Goal: Task Accomplishment & Management: Use online tool/utility

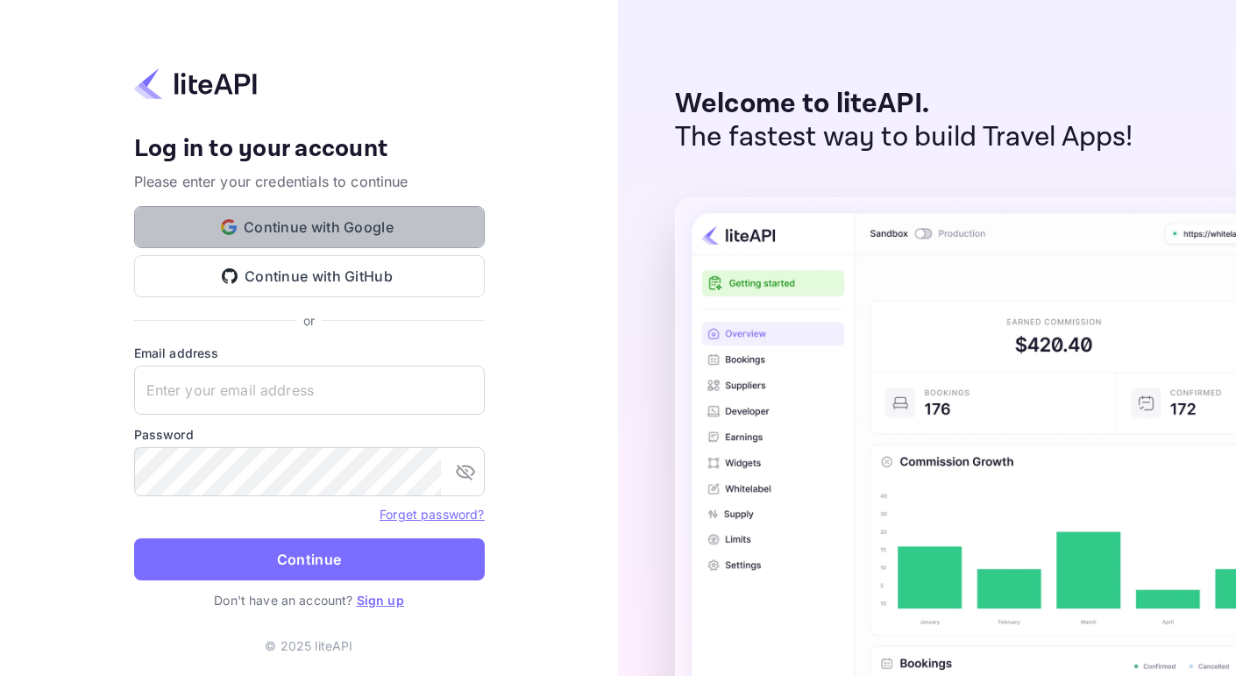
click at [295, 222] on button "Continue with Google" at bounding box center [309, 227] width 351 height 42
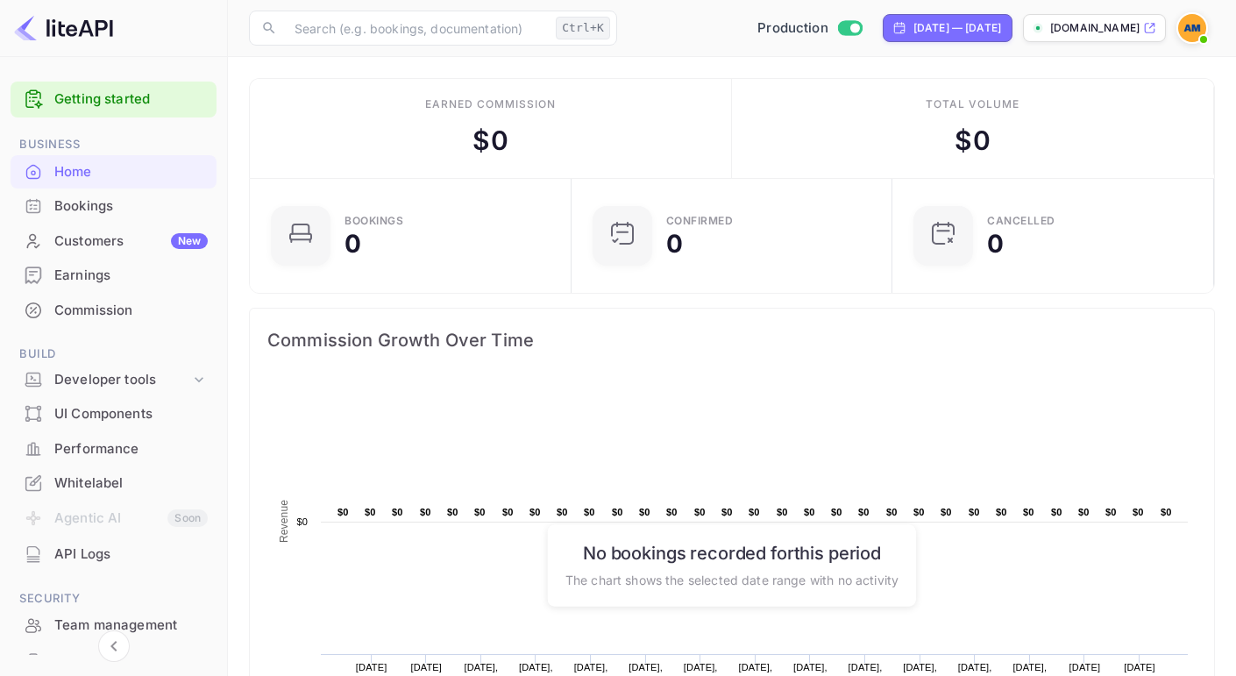
scroll to position [168, 0]
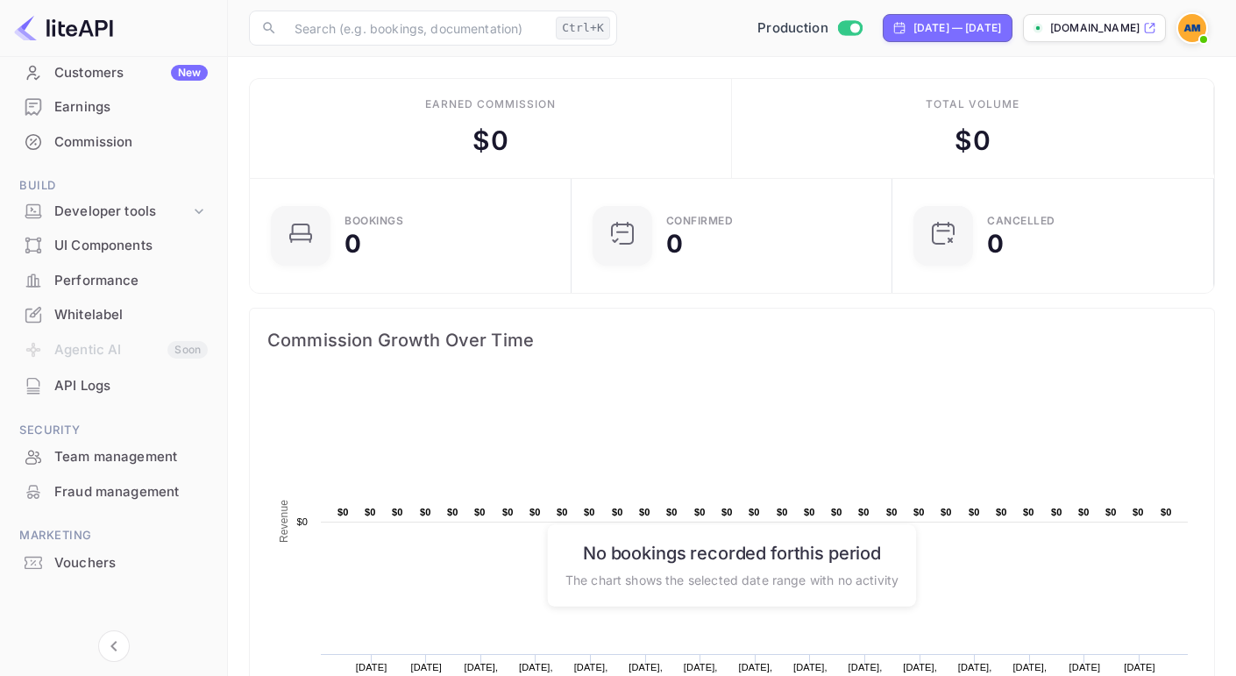
click at [126, 311] on div "Whitelabel" at bounding box center [130, 315] width 153 height 20
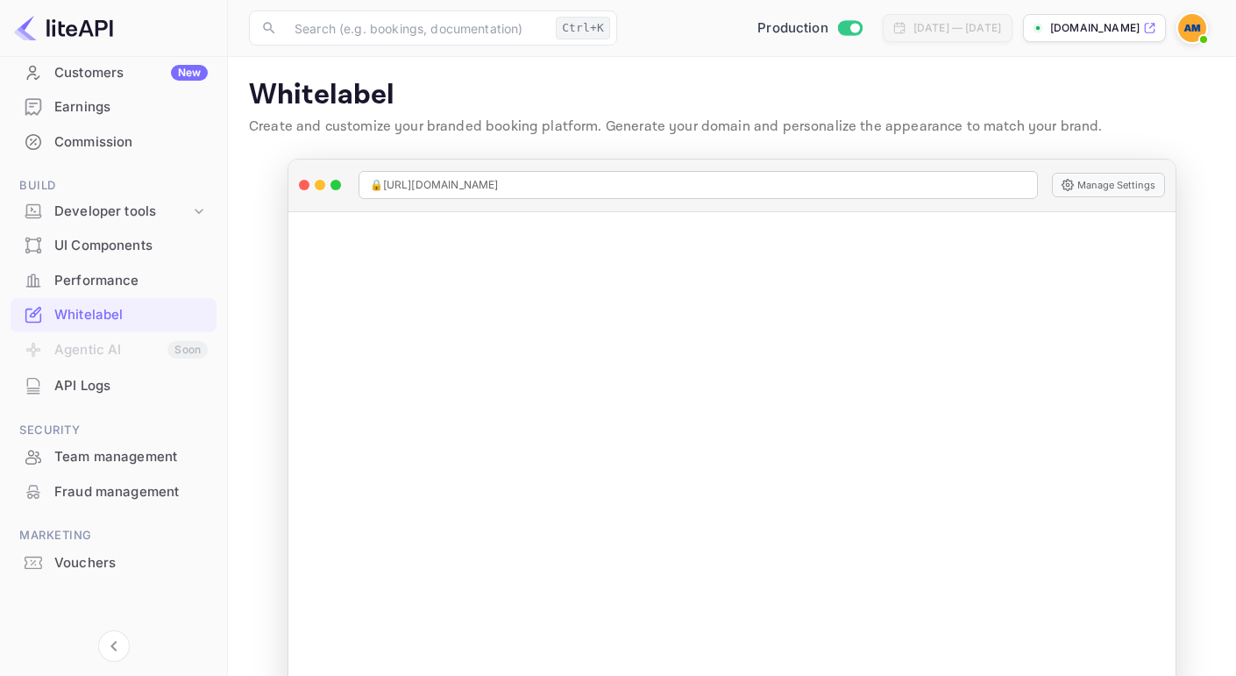
click at [1082, 29] on p "testt.nuitee.link" at bounding box center [1094, 28] width 89 height 16
click at [1183, 34] on img at bounding box center [1192, 28] width 28 height 28
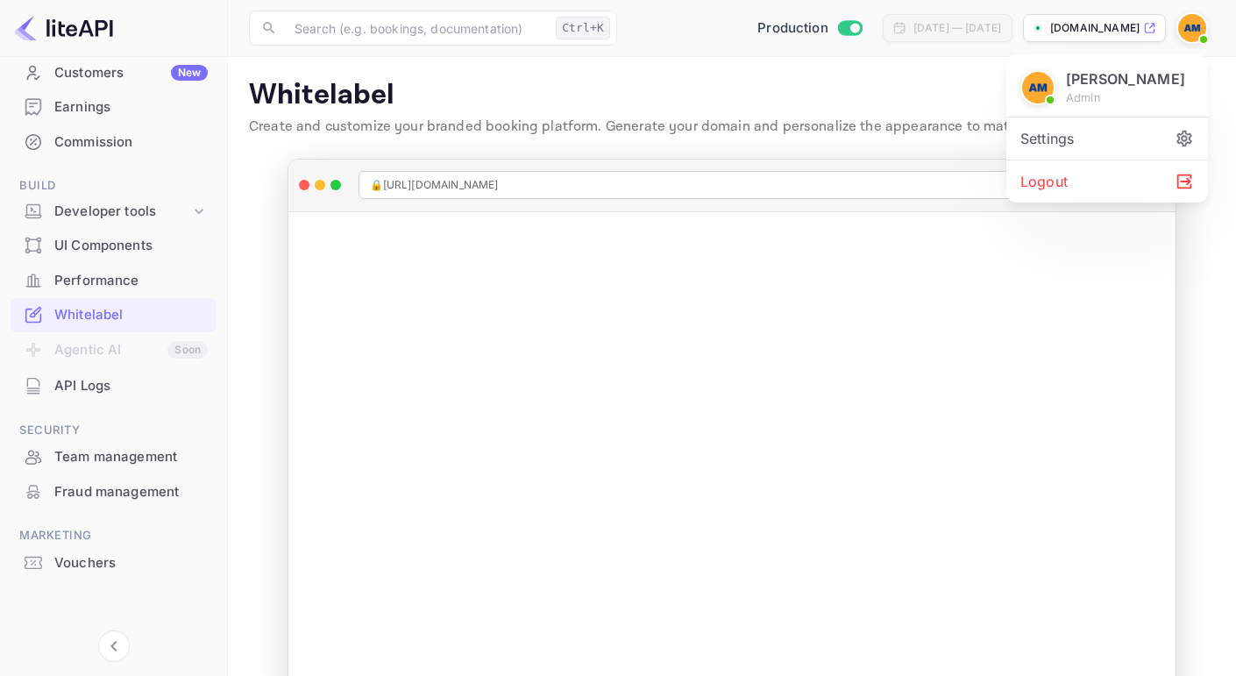
click at [694, 85] on div at bounding box center [618, 338] width 1236 height 676
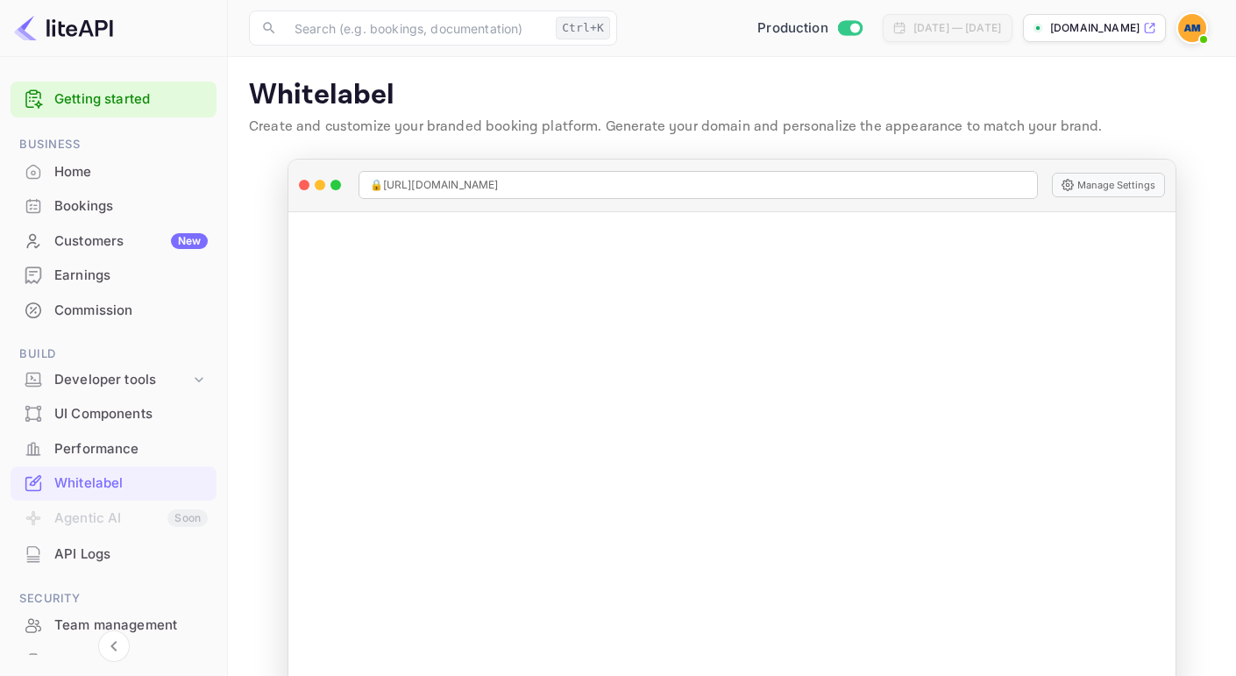
click at [105, 231] on div "Customers New" at bounding box center [130, 241] width 153 height 20
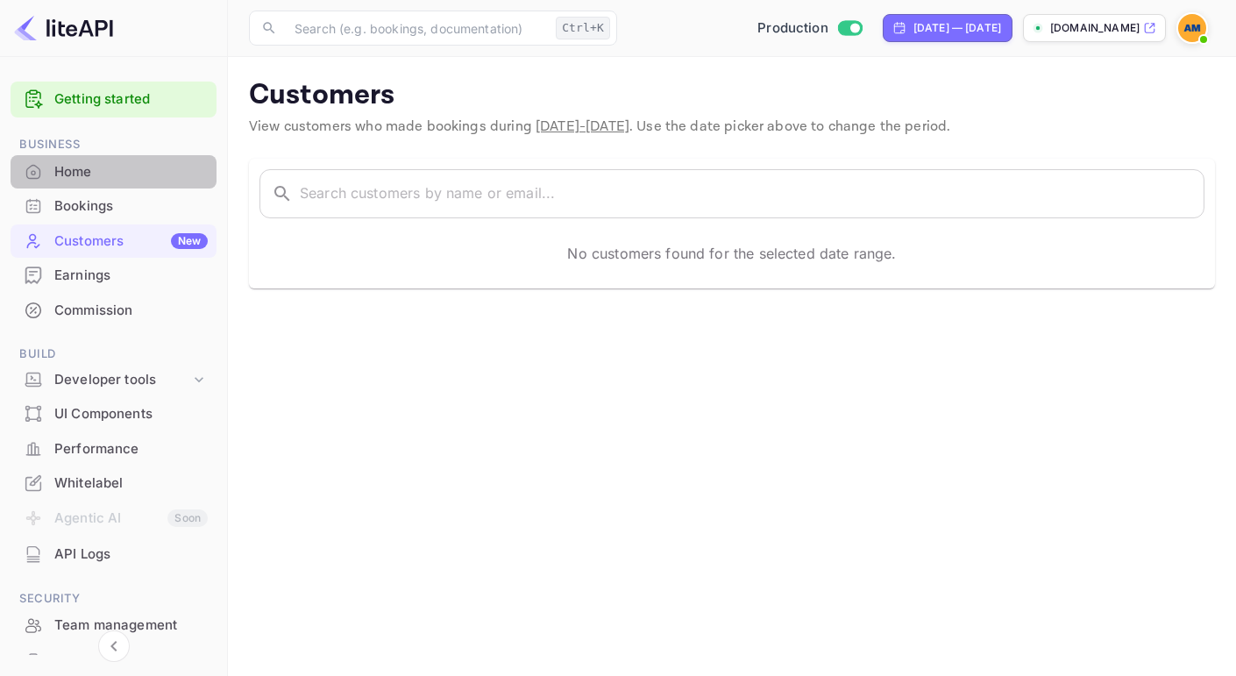
click at [98, 181] on div "Home" at bounding box center [130, 172] width 153 height 20
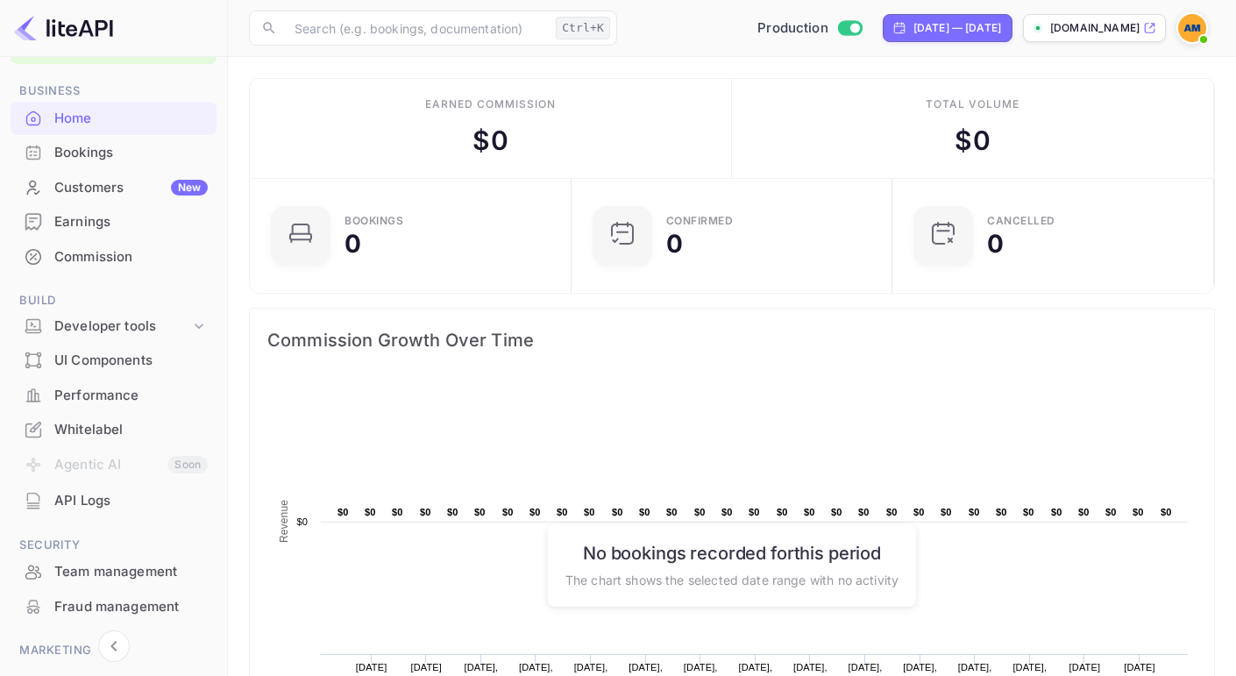
scroll to position [168, 0]
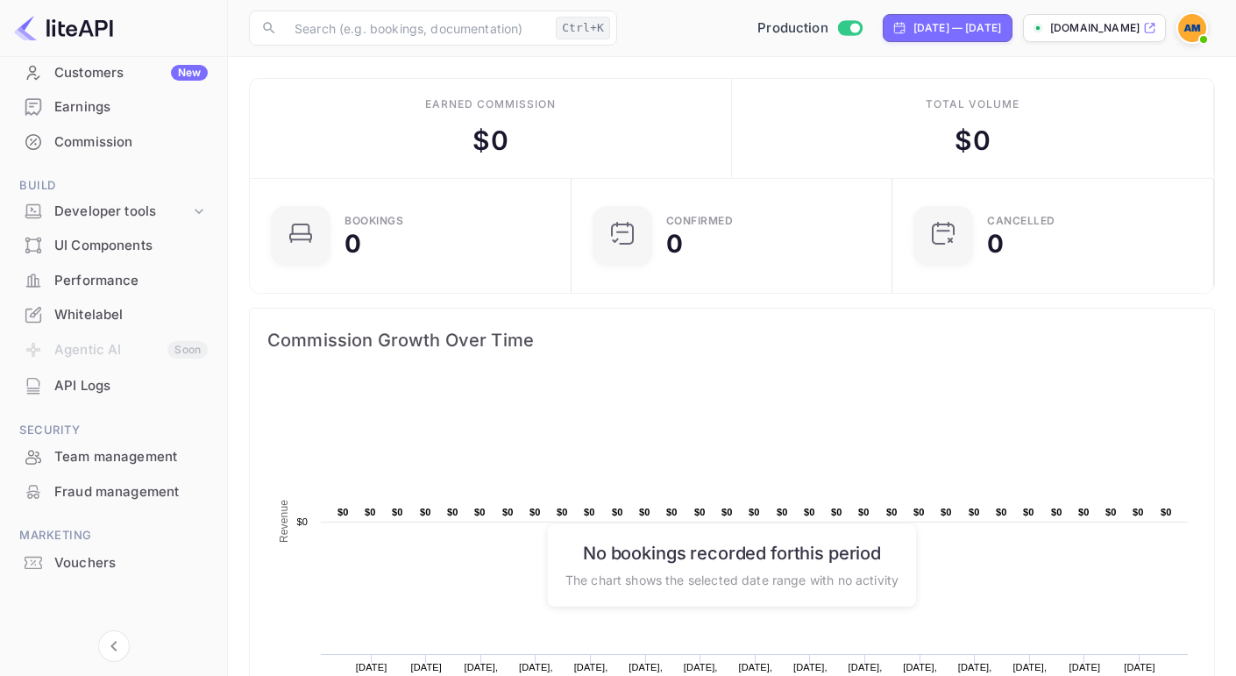
click at [38, 313] on icon at bounding box center [34, 315] width 18 height 18
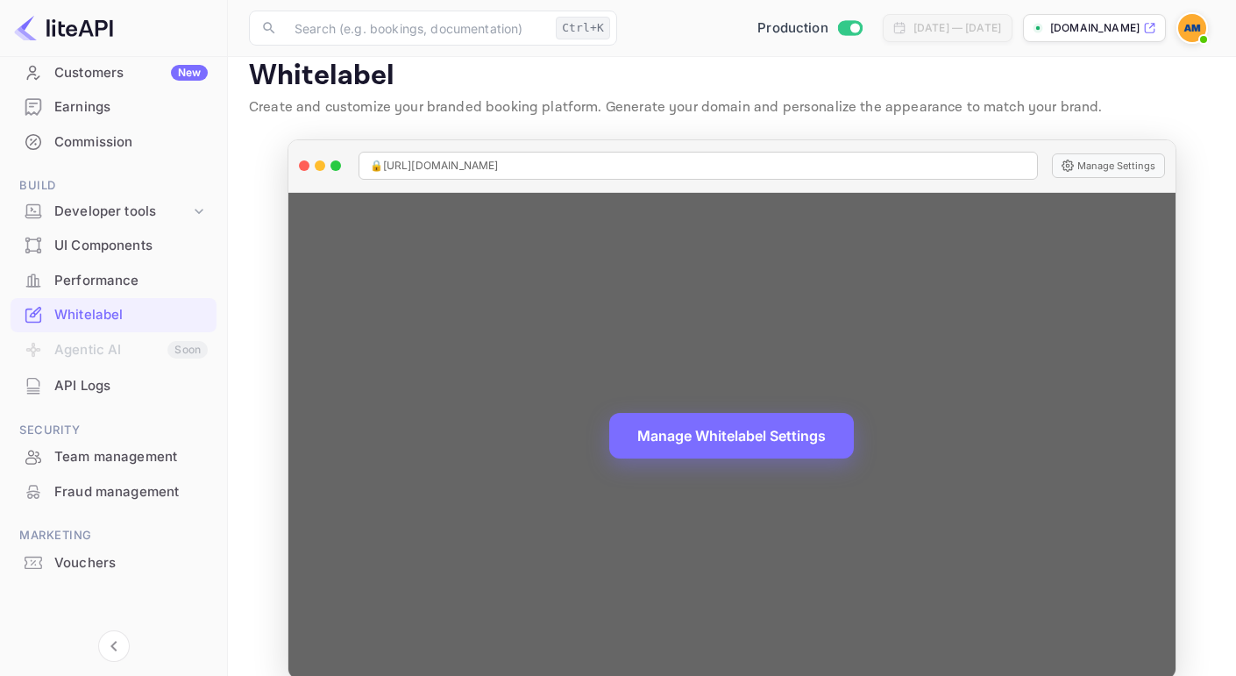
scroll to position [44, 0]
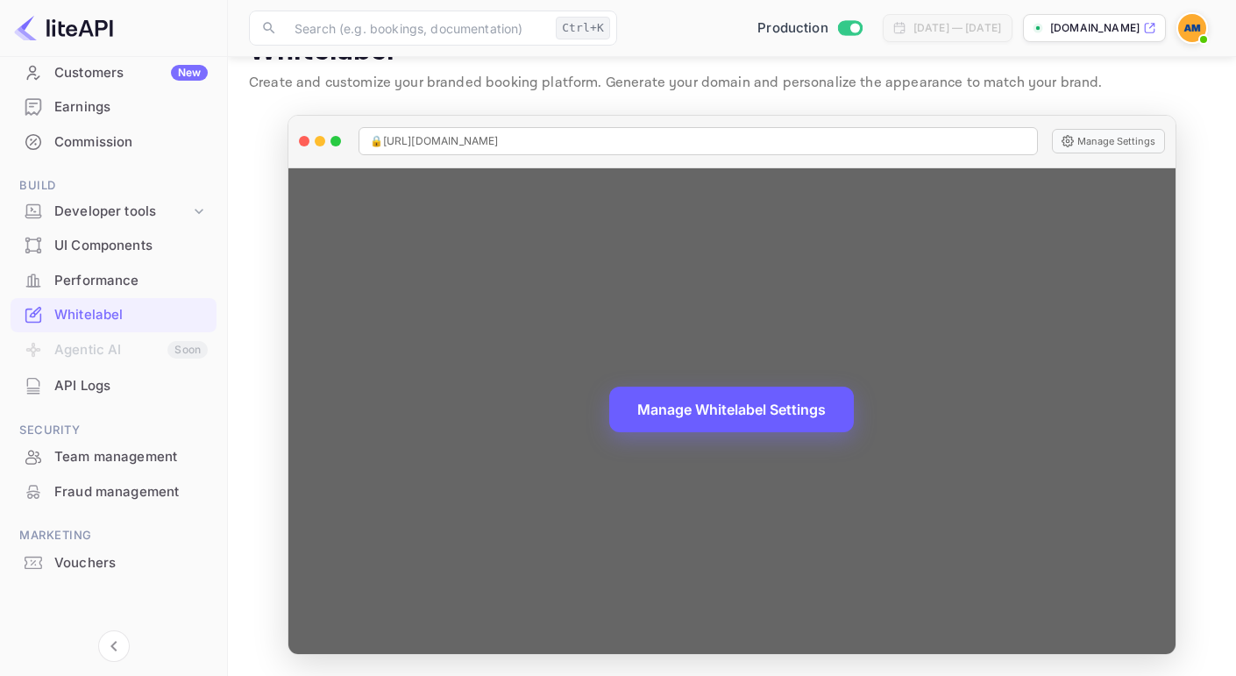
click at [735, 411] on button "Manage Whitelabel Settings" at bounding box center [731, 410] width 245 height 46
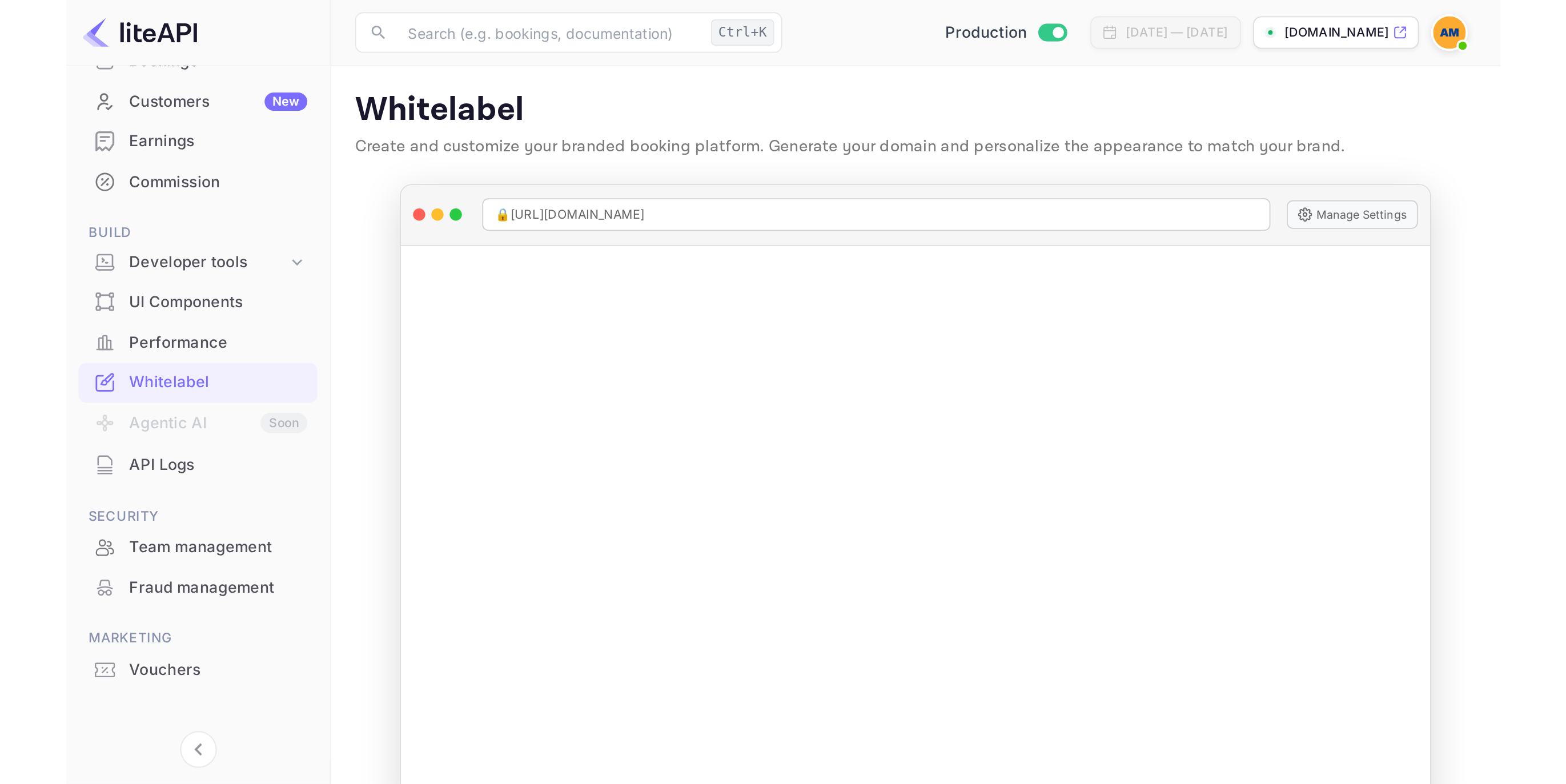
scroll to position [109, 0]
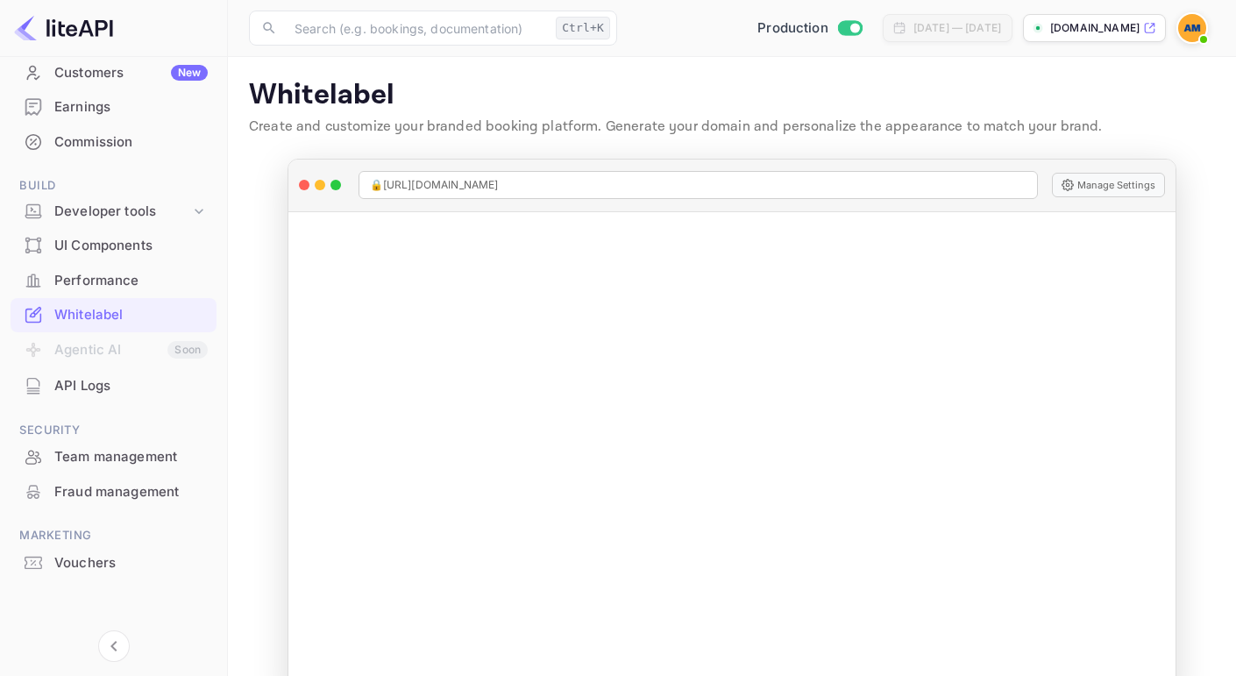
click at [102, 378] on div "API Logs" at bounding box center [130, 386] width 153 height 20
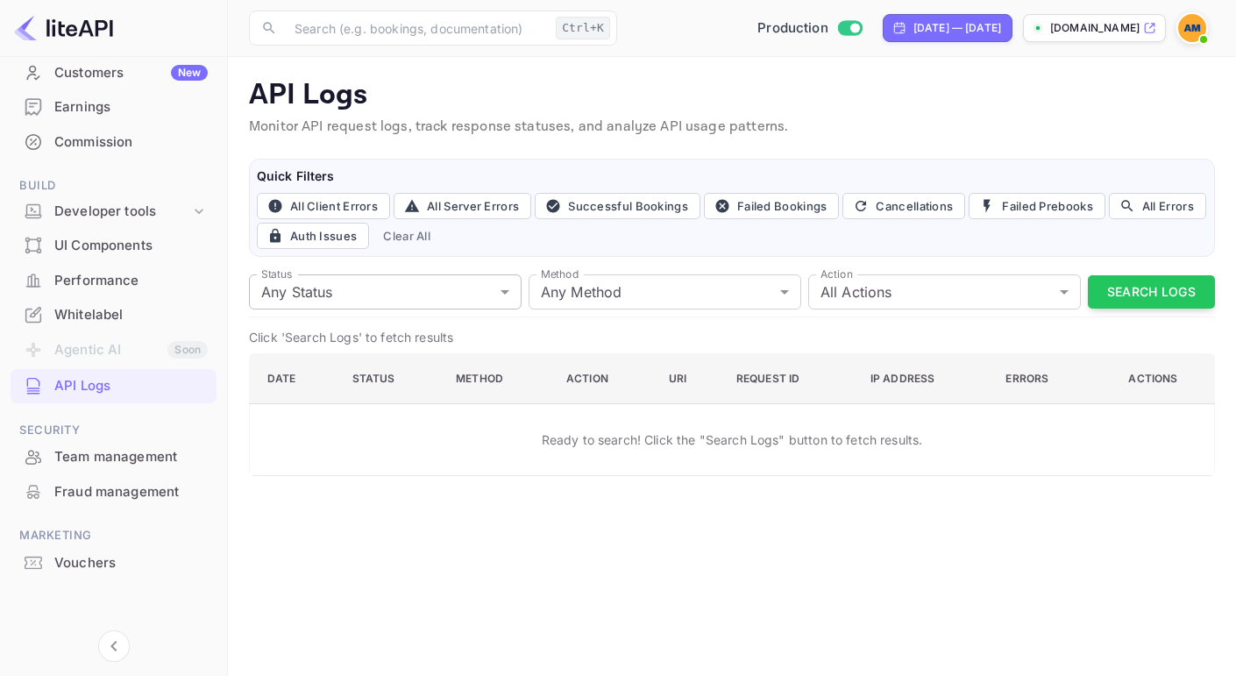
click at [384, 289] on body "Getting started Business Home Bookings Customers New Earnings Commission Build …" at bounding box center [618, 338] width 1236 height 676
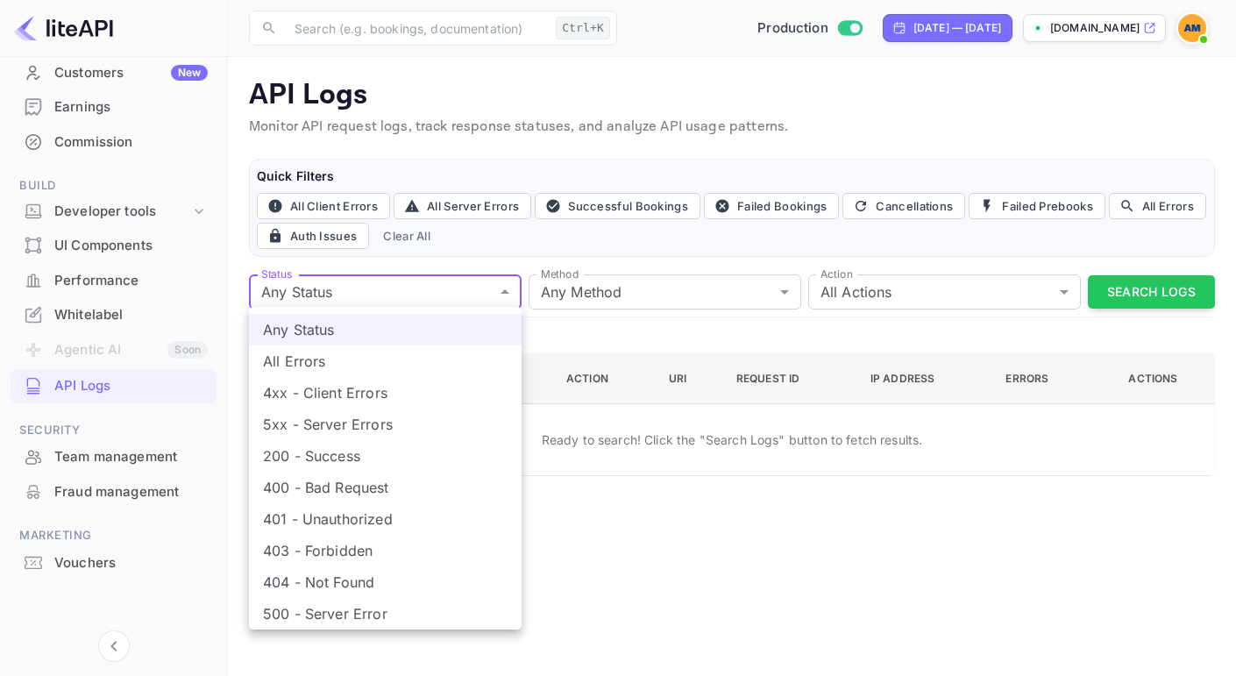
click at [383, 289] on div at bounding box center [618, 338] width 1236 height 676
click at [382, 289] on body "Getting started Business Home Bookings Customers New Earnings Commission Build …" at bounding box center [618, 338] width 1236 height 676
click at [376, 295] on div at bounding box center [618, 338] width 1236 height 676
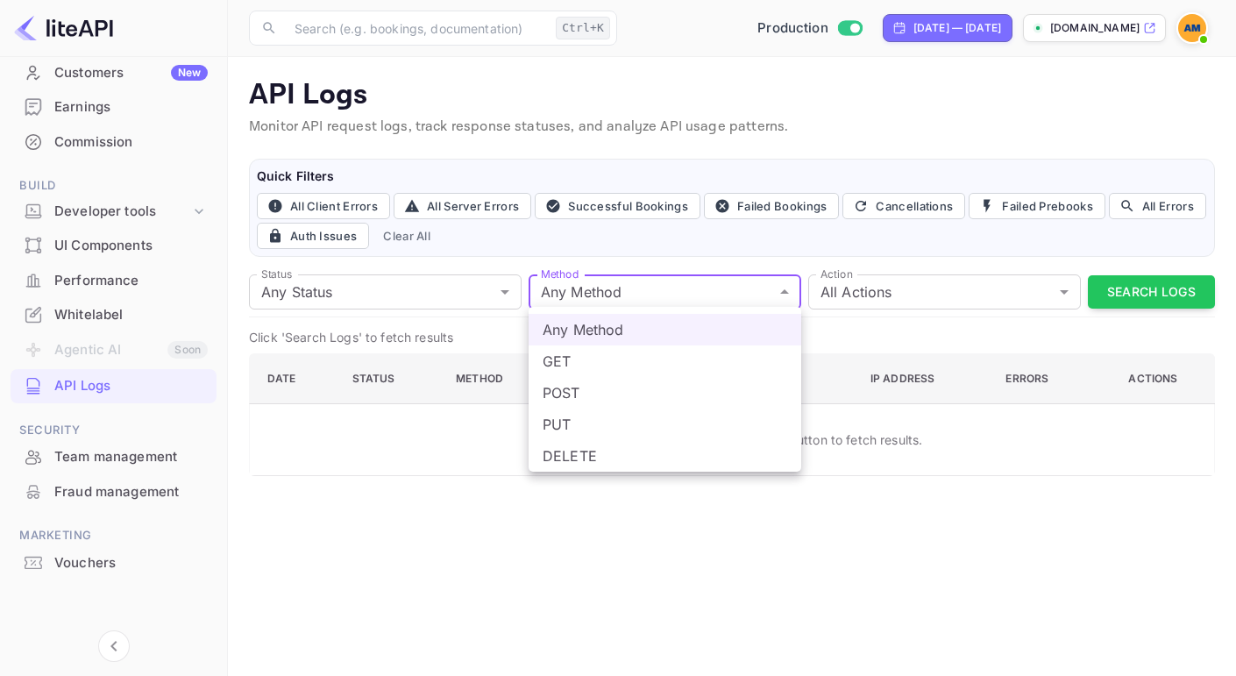
click at [563, 301] on body "Getting started Business Home Bookings Customers New Earnings Commission Build …" at bounding box center [618, 338] width 1236 height 676
click at [494, 298] on div at bounding box center [618, 338] width 1236 height 676
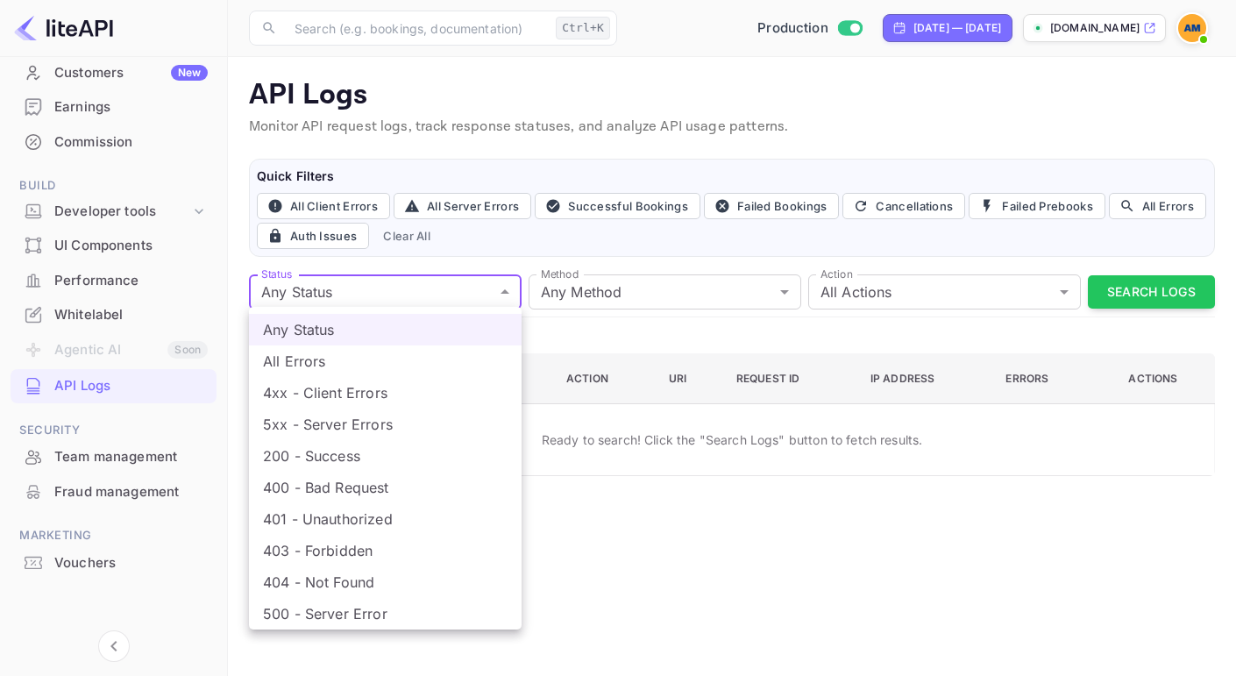
click at [330, 273] on body "Getting started Business Home Bookings Customers New Earnings Commission Build …" at bounding box center [618, 338] width 1236 height 676
click at [325, 322] on li "Any Status" at bounding box center [385, 330] width 273 height 32
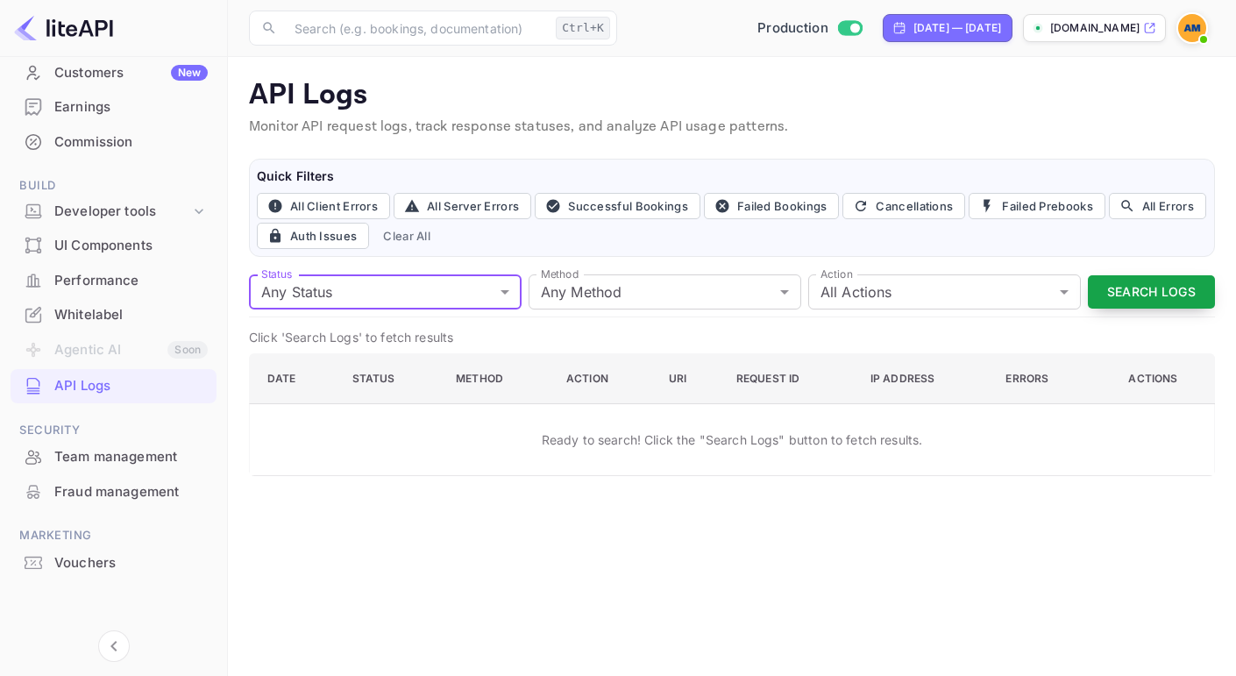
click at [1113, 296] on button "Search Logs" at bounding box center [1151, 292] width 127 height 34
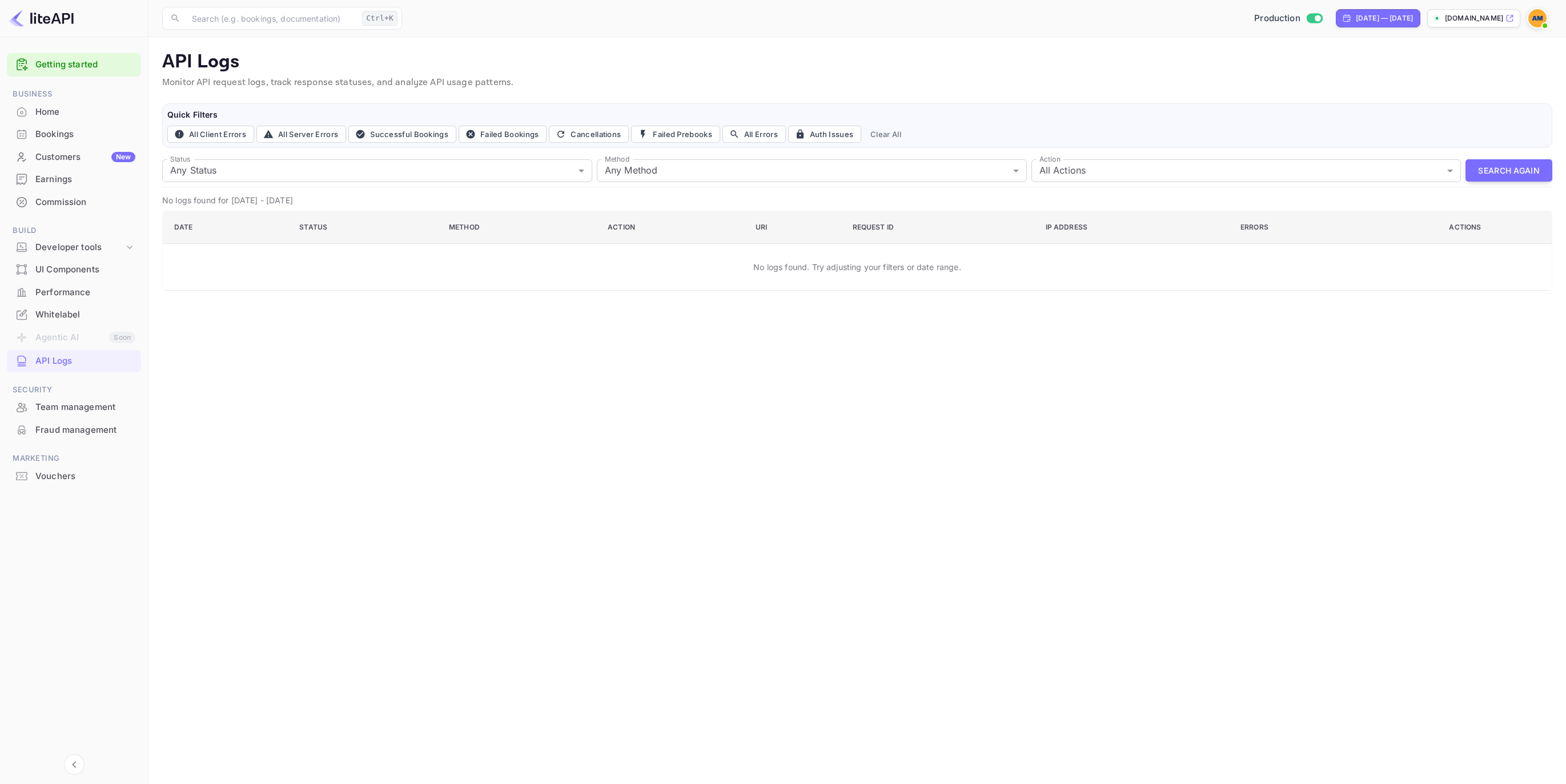
click at [804, 23] on div "testt.nuitee.link" at bounding box center [1473, 18] width 93 height 18
click at [636, 169] on body "Getting started Business Home Bookings Customers New Earnings Commission Build …" at bounding box center [783, 392] width 1566 height 784
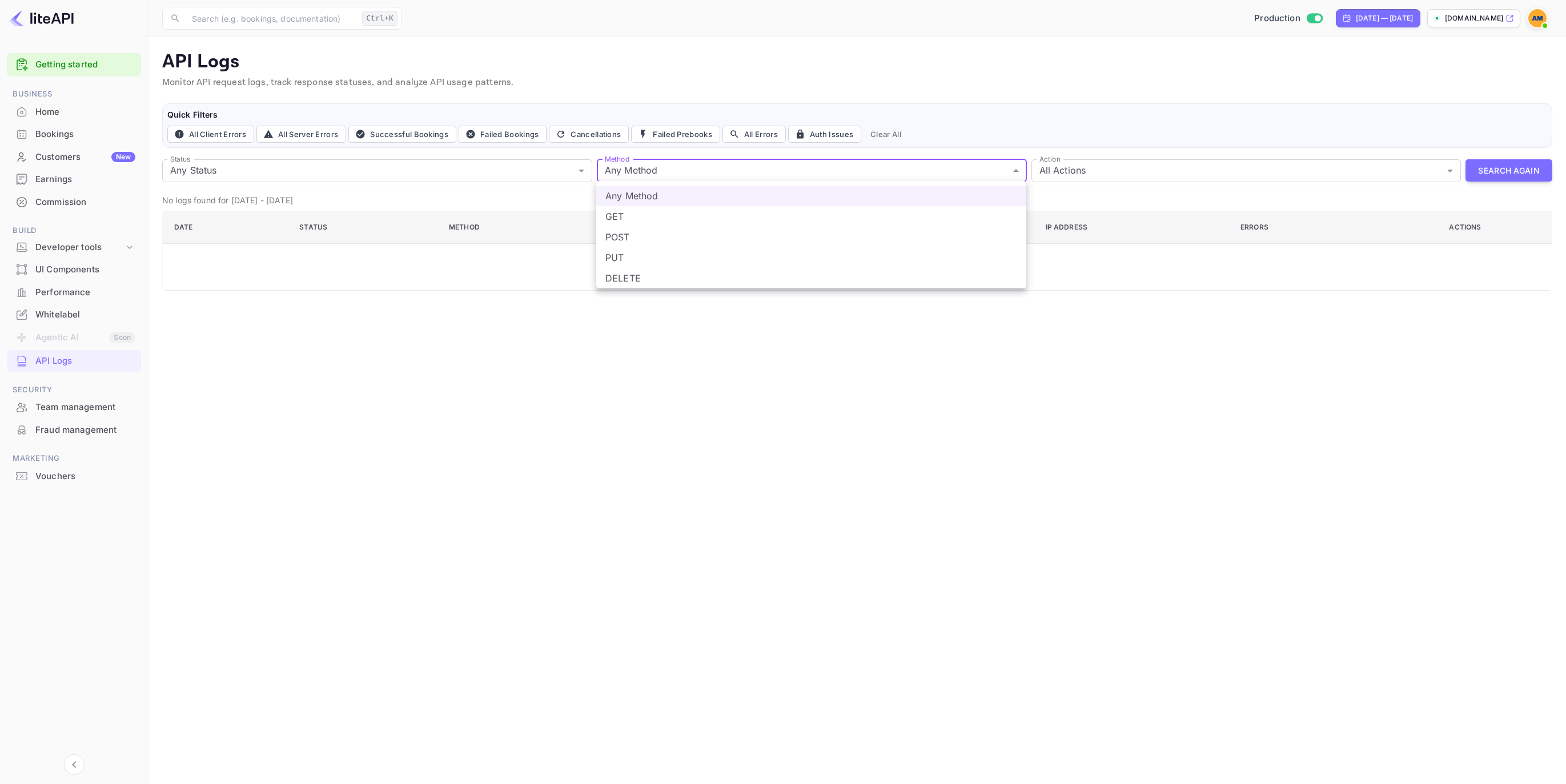
click at [636, 169] on div at bounding box center [783, 392] width 1566 height 784
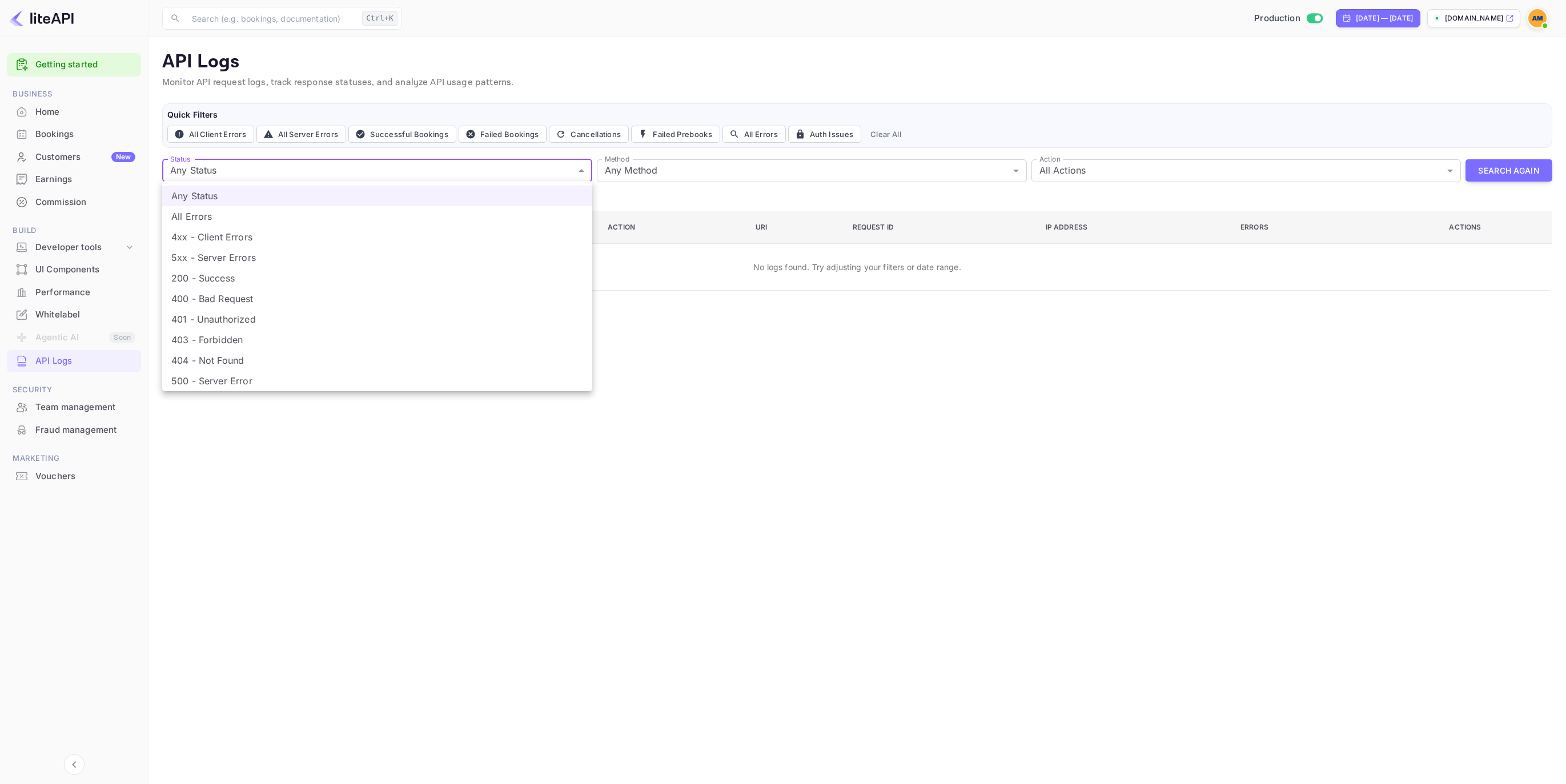
click at [516, 173] on body "Getting started Business Home Bookings Customers New Earnings Commission Build …" at bounding box center [783, 392] width 1566 height 784
click at [516, 173] on div at bounding box center [783, 392] width 1566 height 784
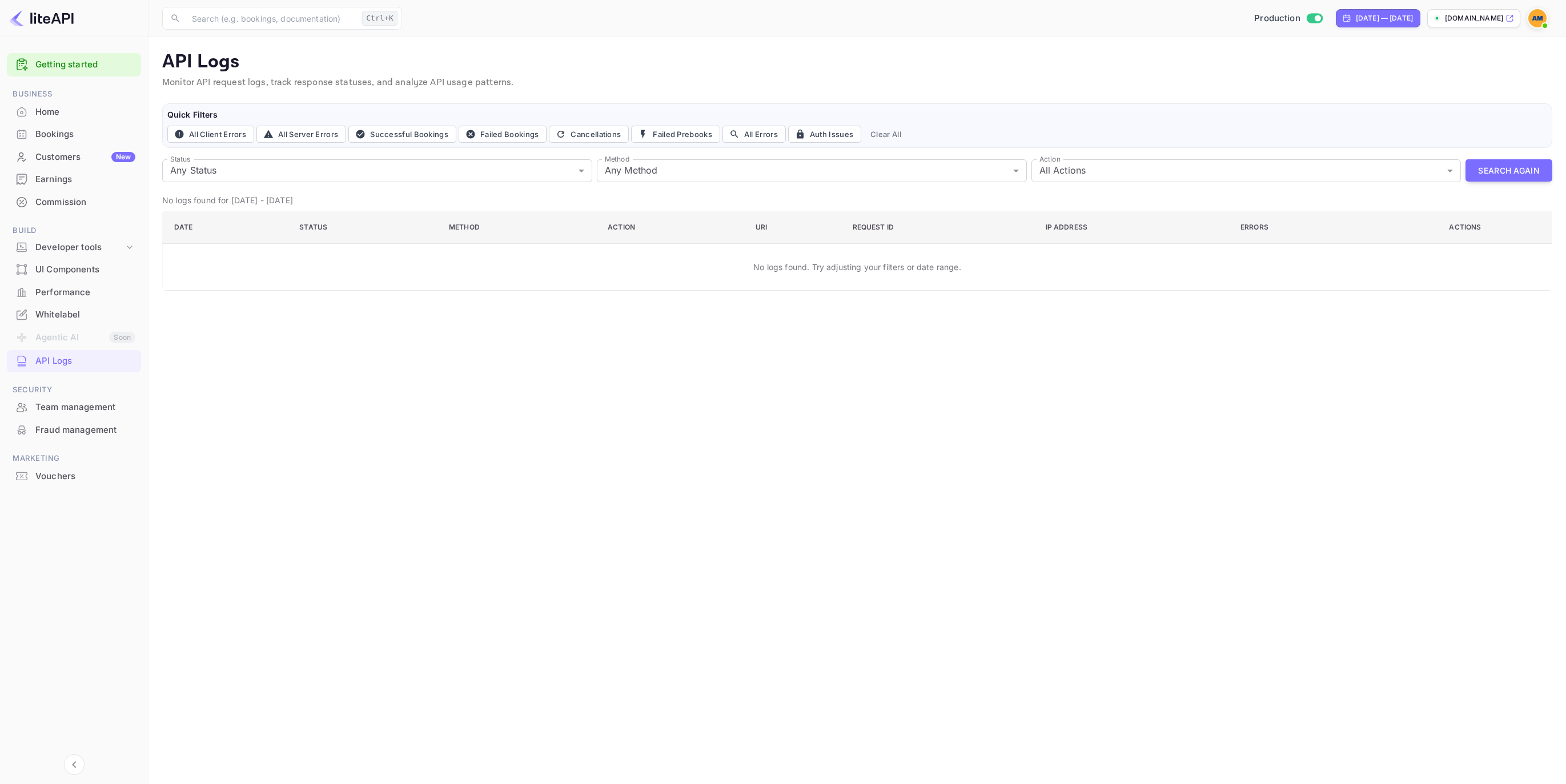
click at [516, 173] on body "Getting started Business Home Bookings Customers New Earnings Commission Build …" at bounding box center [783, 392] width 1566 height 784
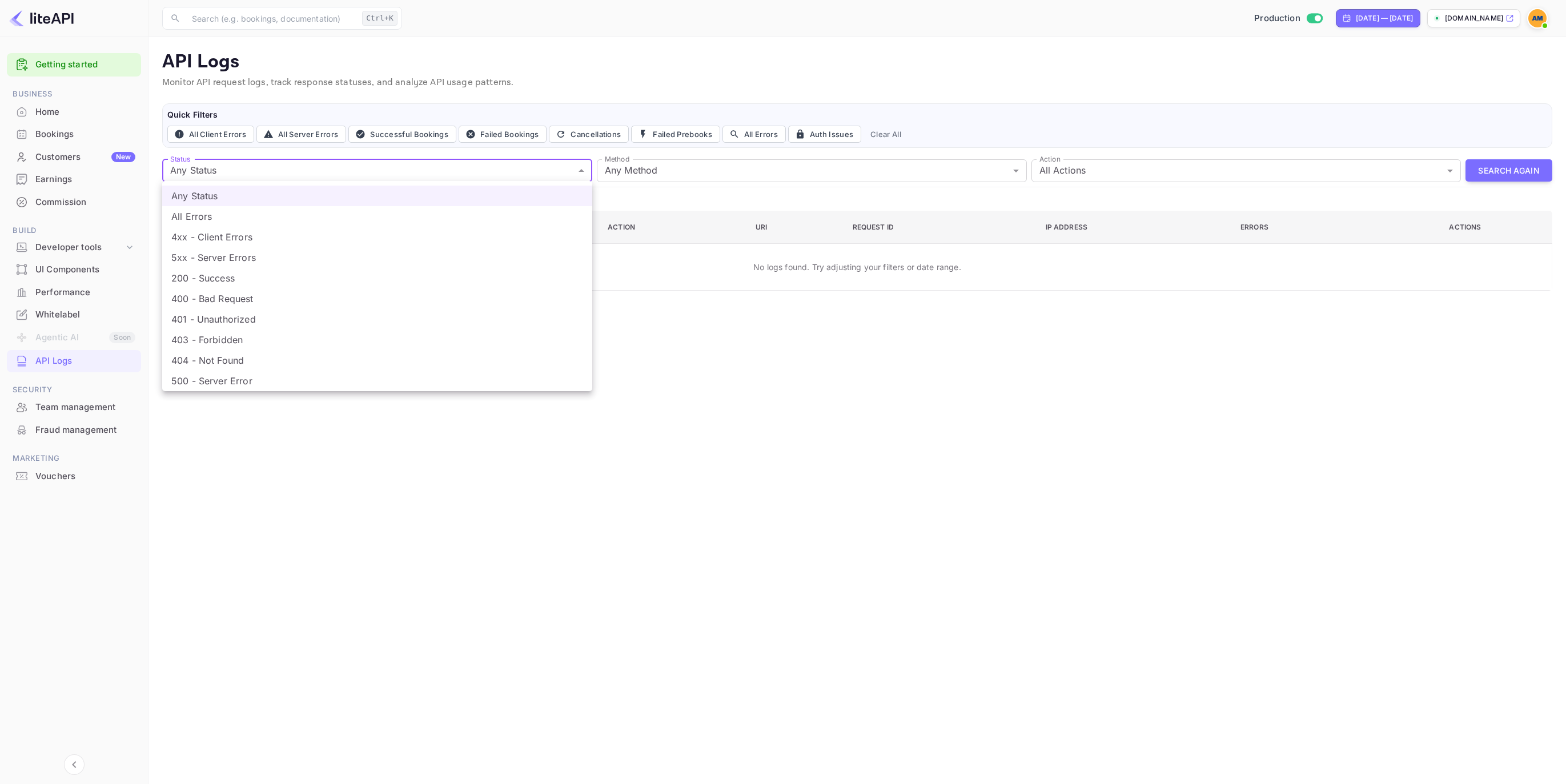
click at [516, 173] on div at bounding box center [783, 392] width 1566 height 784
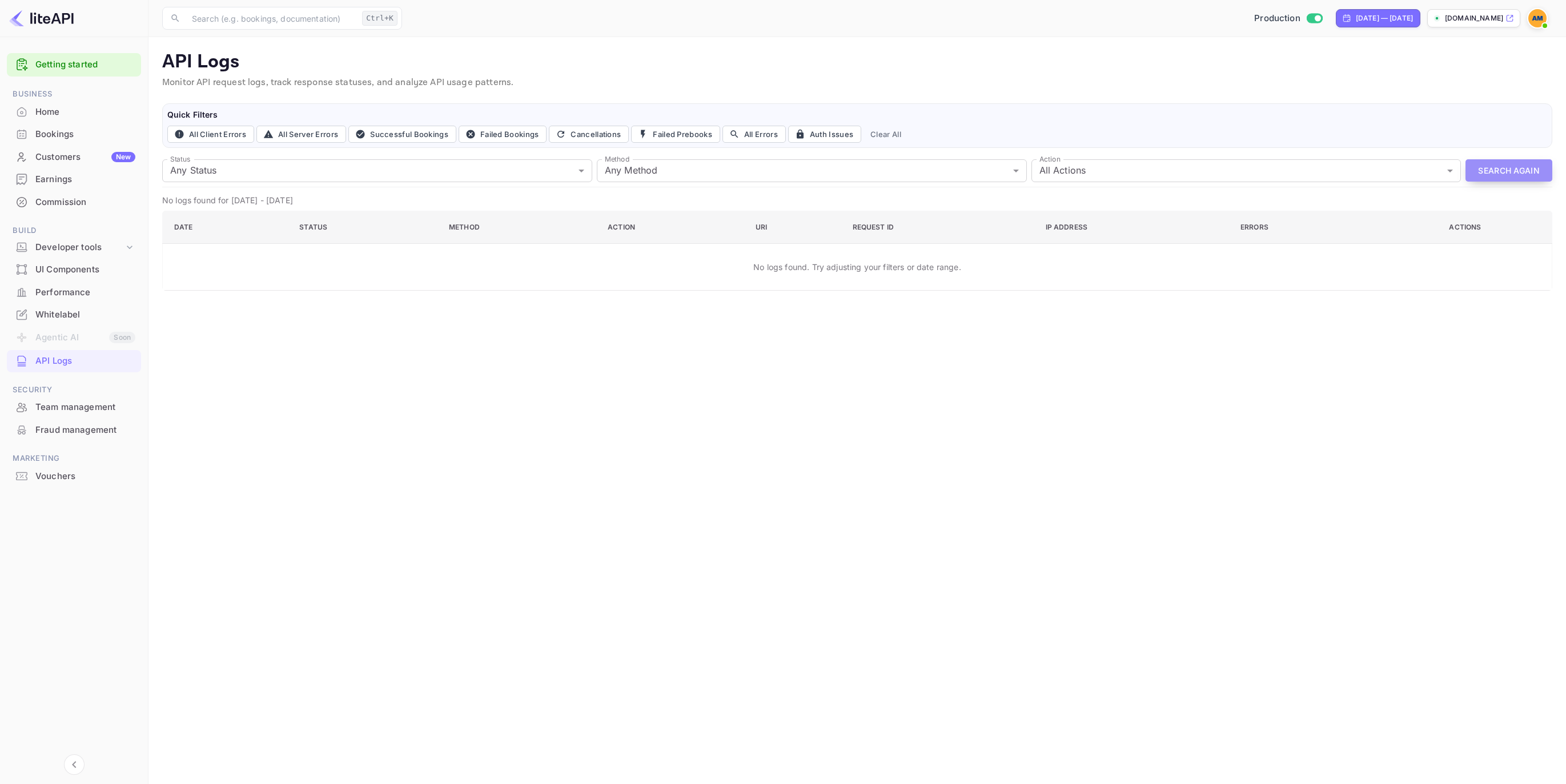
click at [804, 168] on button "Search Again" at bounding box center [1509, 171] width 87 height 22
